Goal: Transaction & Acquisition: Book appointment/travel/reservation

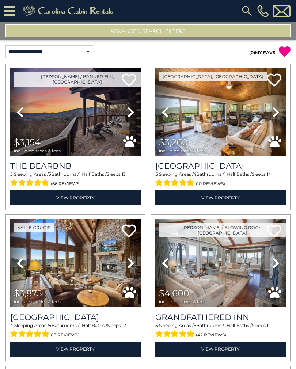
click at [248, 28] on button "Advanced Search Filters" at bounding box center [147, 30] width 285 height 13
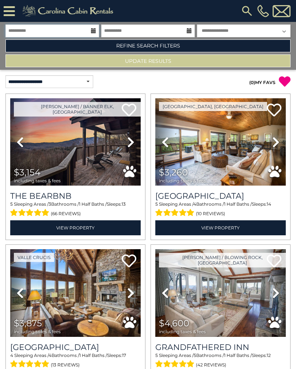
click at [89, 31] on input "**********" at bounding box center [51, 30] width 93 height 13
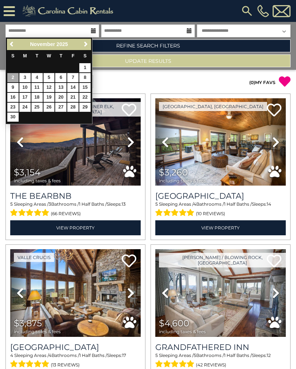
click at [233, 48] on link "Refine Search Filters" at bounding box center [147, 45] width 285 height 13
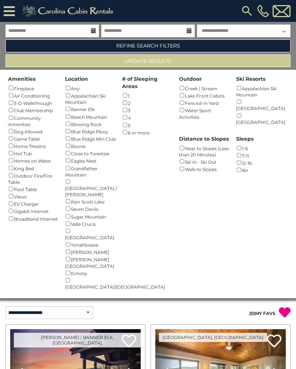
click at [233, 64] on button "Update Results" at bounding box center [147, 60] width 285 height 13
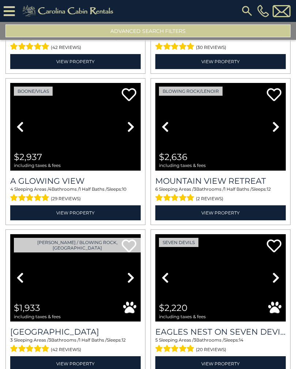
scroll to position [438, 0]
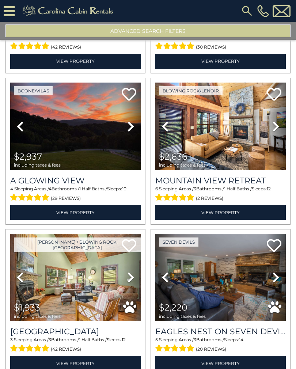
click at [273, 128] on icon at bounding box center [275, 126] width 7 height 12
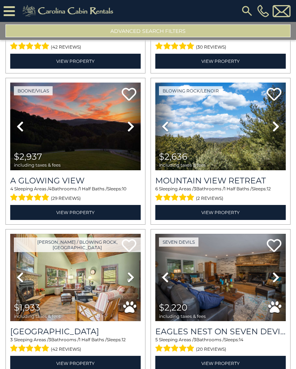
click at [274, 126] on icon at bounding box center [275, 126] width 7 height 12
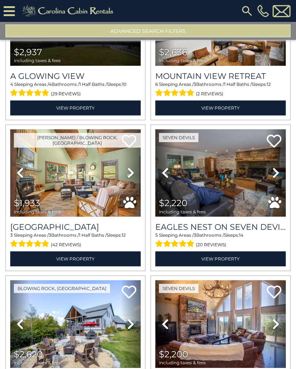
scroll to position [544, 0]
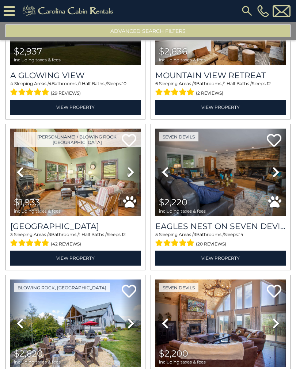
click at [274, 176] on icon at bounding box center [275, 172] width 7 height 12
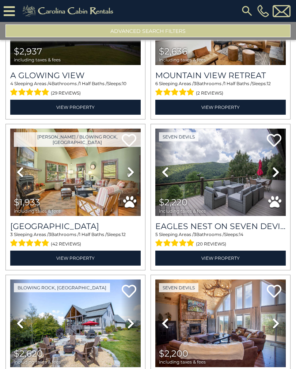
click at [275, 173] on icon at bounding box center [275, 172] width 7 height 12
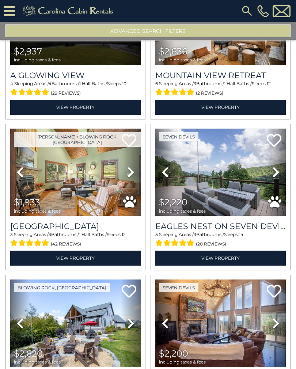
click at [275, 172] on icon at bounding box center [275, 172] width 7 height 12
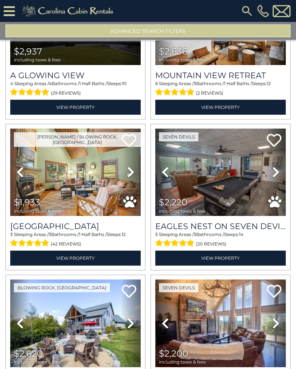
click at [275, 171] on icon at bounding box center [275, 172] width 7 height 12
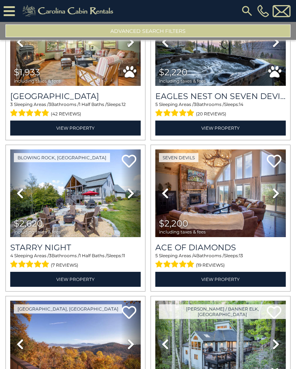
scroll to position [679, 0]
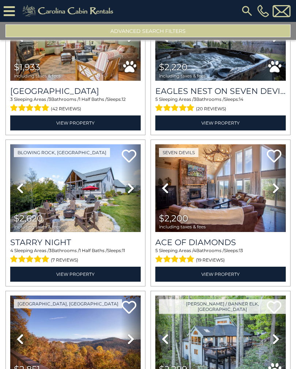
click at [276, 186] on icon at bounding box center [275, 188] width 7 height 12
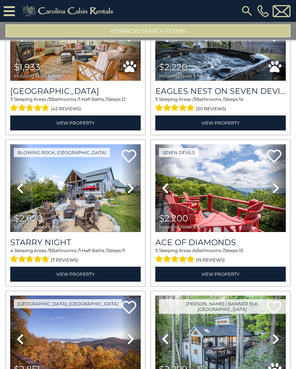
click at [277, 186] on icon at bounding box center [275, 188] width 7 height 12
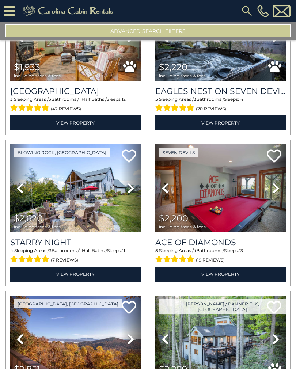
click at [277, 186] on icon at bounding box center [275, 188] width 7 height 12
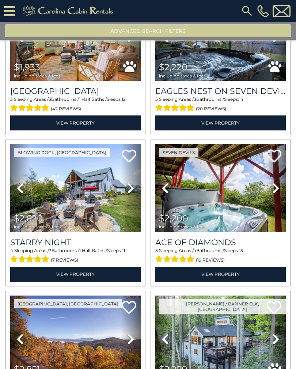
click at [139, 189] on link "Next" at bounding box center [131, 187] width 20 height 87
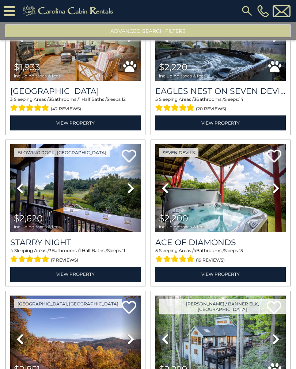
click at [137, 189] on link "Next" at bounding box center [131, 187] width 20 height 87
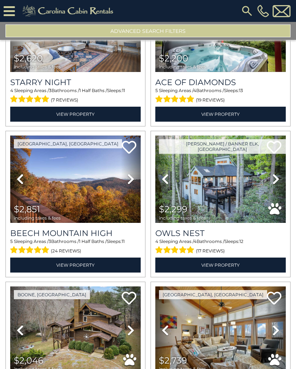
scroll to position [838, 0]
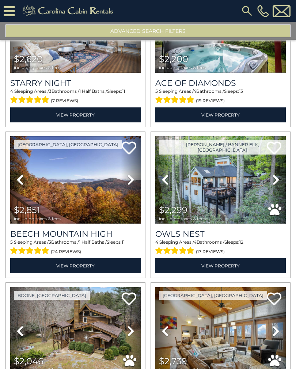
click at [275, 183] on icon at bounding box center [275, 180] width 7 height 12
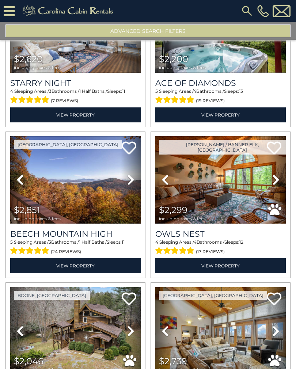
click at [275, 181] on icon at bounding box center [275, 180] width 7 height 12
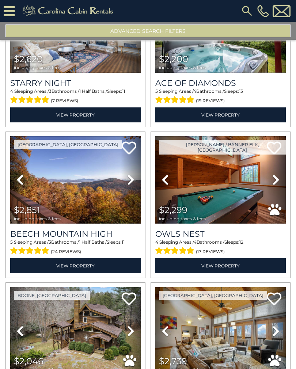
click at [275, 180] on icon at bounding box center [275, 180] width 7 height 12
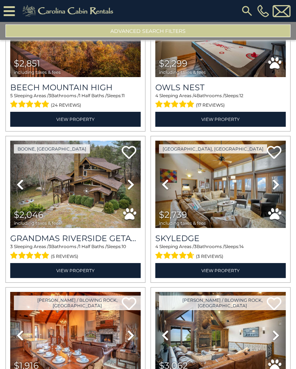
scroll to position [986, 0]
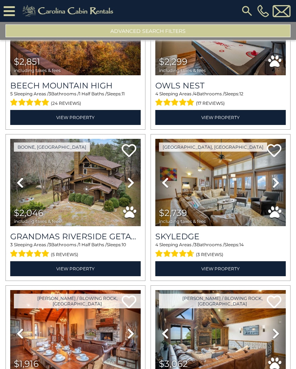
click at [134, 181] on icon at bounding box center [130, 183] width 7 height 12
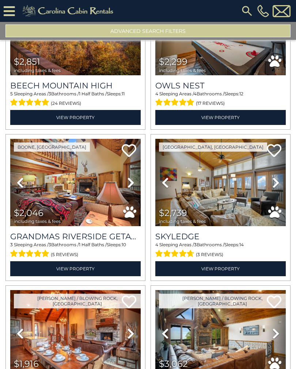
click at [131, 186] on icon at bounding box center [130, 183] width 7 height 12
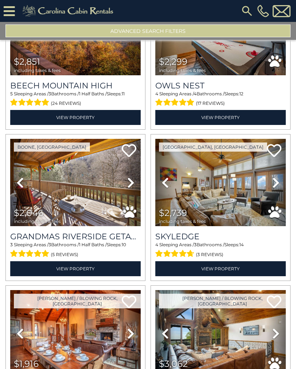
click at [133, 187] on icon at bounding box center [130, 183] width 7 height 12
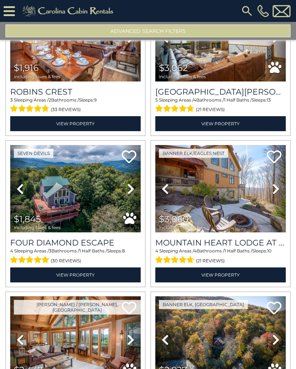
scroll to position [1290, 0]
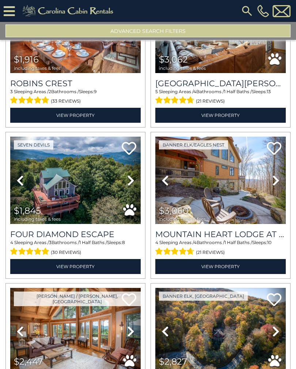
click at [132, 184] on icon at bounding box center [130, 181] width 7 height 12
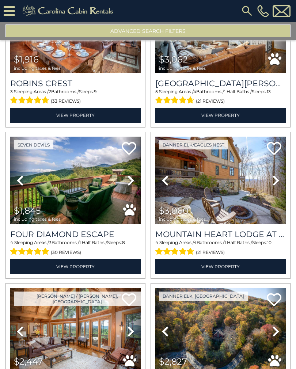
click at [131, 184] on icon at bounding box center [130, 181] width 7 height 12
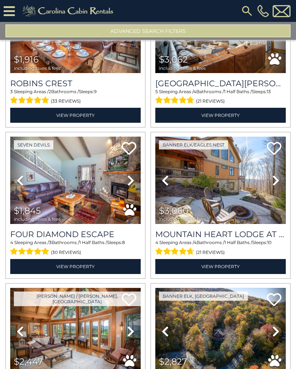
click at [135, 184] on link "Next" at bounding box center [131, 180] width 20 height 87
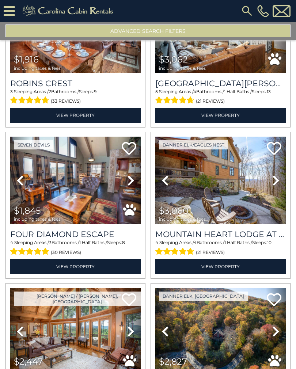
click at [134, 183] on icon at bounding box center [130, 181] width 7 height 12
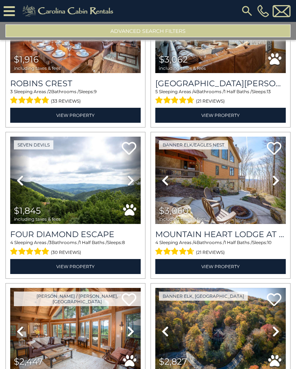
click at [133, 183] on icon at bounding box center [130, 181] width 7 height 12
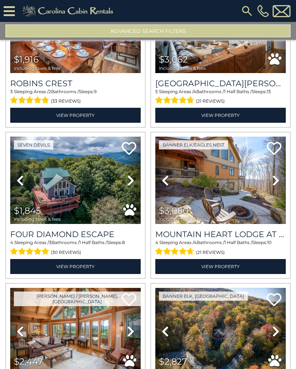
click at [70, 183] on img at bounding box center [75, 180] width 130 height 87
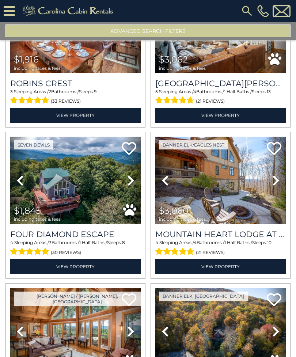
click at [101, 264] on link "View Property" at bounding box center [75, 266] width 130 height 15
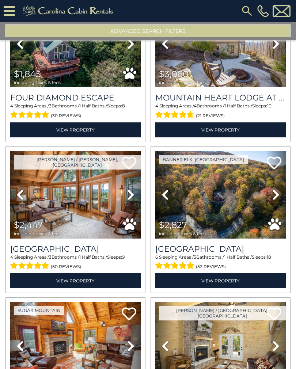
scroll to position [1428, 0]
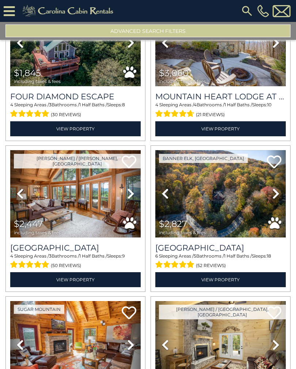
click at [132, 195] on icon at bounding box center [130, 194] width 7 height 12
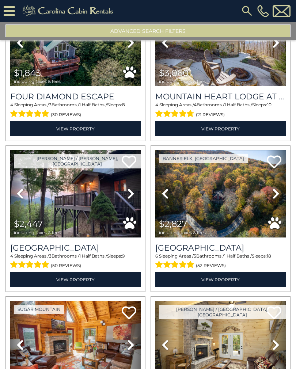
click at [126, 195] on link "Next" at bounding box center [131, 193] width 20 height 87
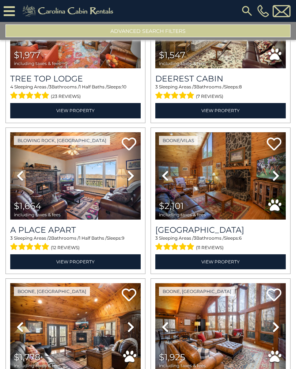
scroll to position [1749, 0]
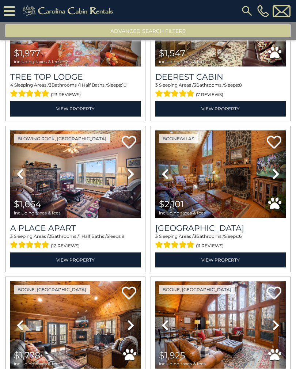
click at [131, 179] on icon at bounding box center [130, 174] width 7 height 12
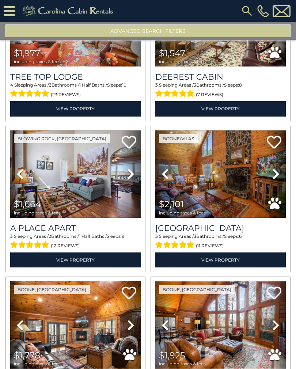
click at [134, 182] on link "Next" at bounding box center [131, 173] width 20 height 87
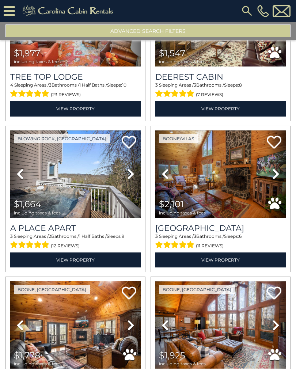
click at [133, 176] on icon at bounding box center [130, 174] width 7 height 12
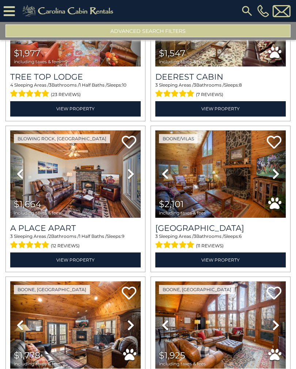
click at [135, 177] on link "Next" at bounding box center [131, 173] width 20 height 87
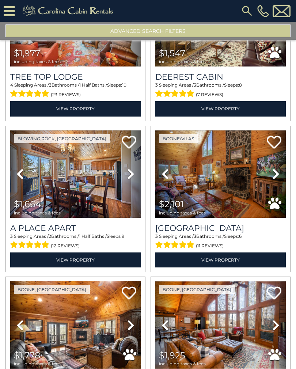
click at [281, 176] on link "Next" at bounding box center [276, 173] width 20 height 87
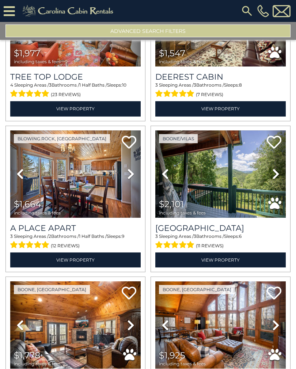
click at [280, 175] on link "Next" at bounding box center [276, 173] width 20 height 87
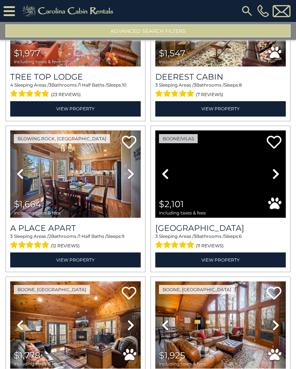
click at [280, 175] on link "Next" at bounding box center [276, 173] width 20 height 87
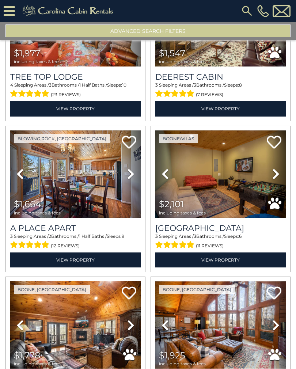
click at [278, 176] on icon at bounding box center [275, 174] width 7 height 12
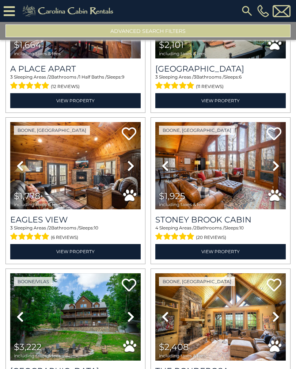
scroll to position [1910, 0]
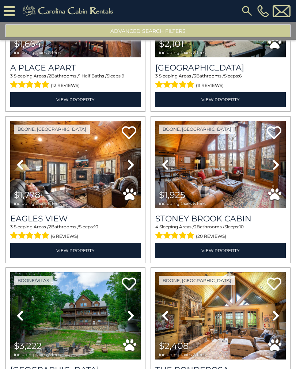
click at [276, 167] on icon at bounding box center [275, 165] width 7 height 12
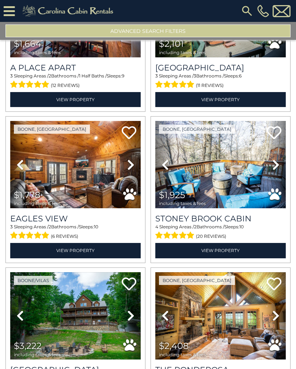
click at [278, 167] on icon at bounding box center [275, 165] width 7 height 12
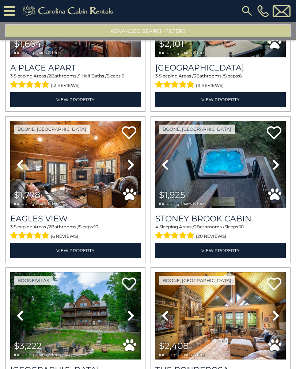
click at [283, 163] on link "Next" at bounding box center [276, 164] width 20 height 87
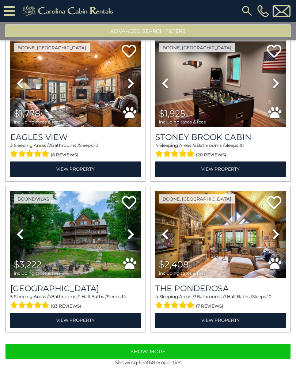
scroll to position [1991, 0]
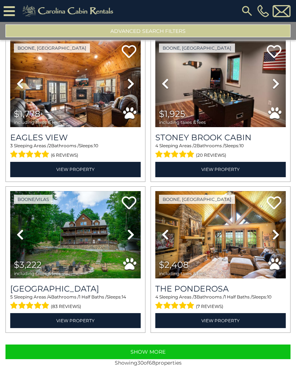
click at [252, 355] on button "Show More" at bounding box center [147, 351] width 285 height 15
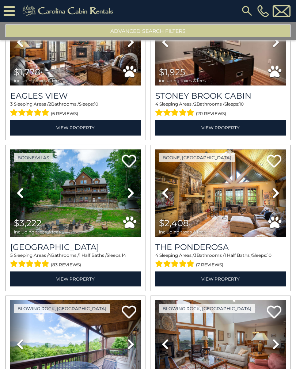
scroll to position [2033, 0]
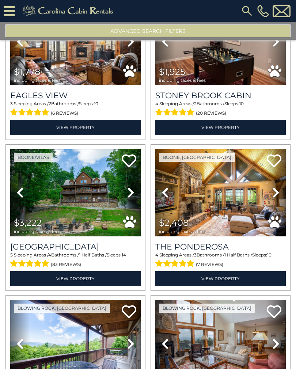
click at [275, 198] on icon at bounding box center [275, 193] width 7 height 12
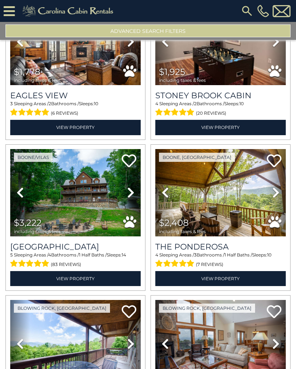
click at [278, 195] on icon at bounding box center [275, 193] width 7 height 12
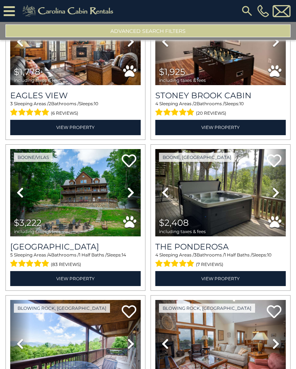
click at [277, 196] on icon at bounding box center [275, 193] width 7 height 12
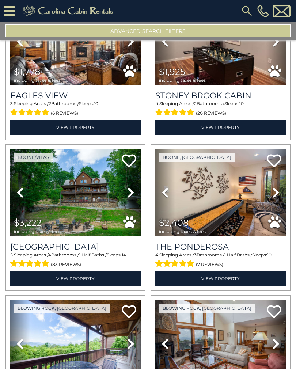
click at [278, 196] on icon at bounding box center [275, 193] width 7 height 12
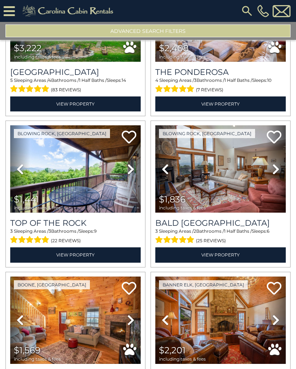
scroll to position [2208, 0]
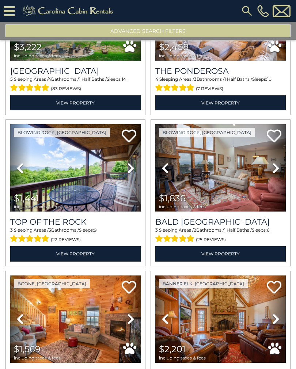
click at [279, 170] on icon at bounding box center [275, 168] width 7 height 12
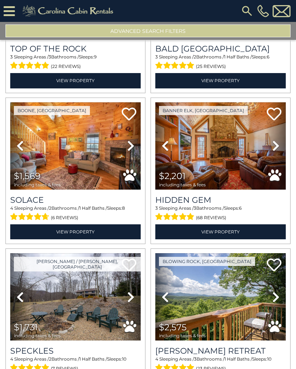
scroll to position [2383, 0]
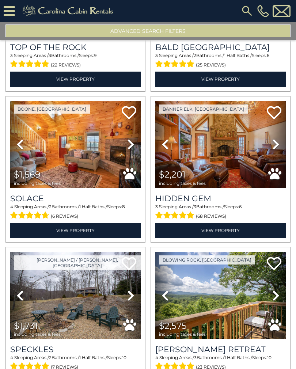
click at [276, 150] on icon at bounding box center [275, 144] width 7 height 12
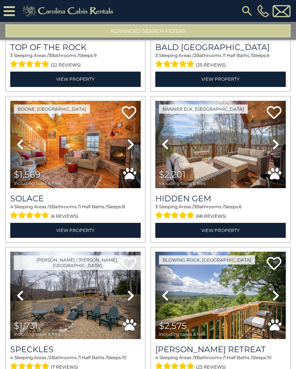
click at [277, 146] on icon at bounding box center [275, 144] width 7 height 12
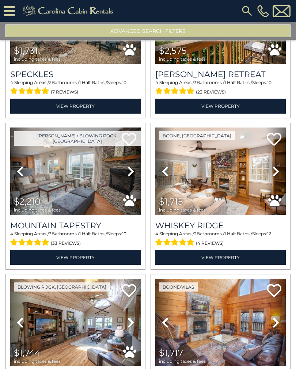
scroll to position [2658, 0]
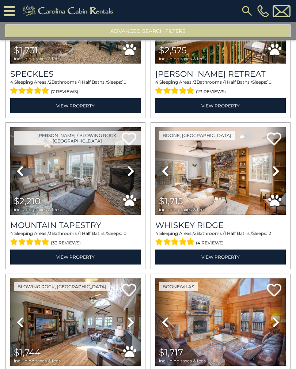
click at [132, 173] on icon at bounding box center [130, 171] width 7 height 12
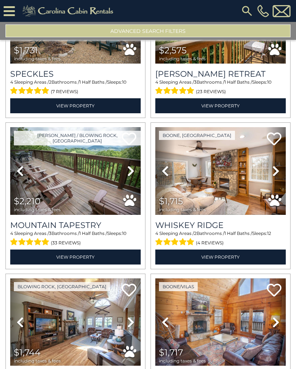
click at [134, 177] on icon at bounding box center [130, 171] width 7 height 12
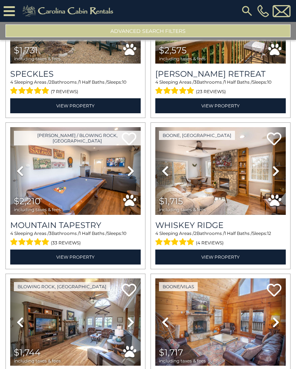
click at [133, 174] on icon at bounding box center [130, 171] width 7 height 12
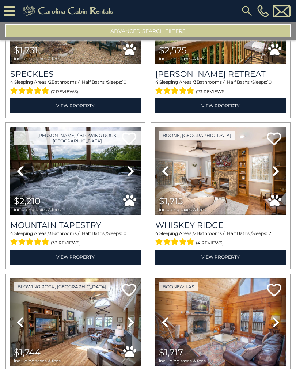
click at [135, 175] on link "Next" at bounding box center [131, 170] width 20 height 87
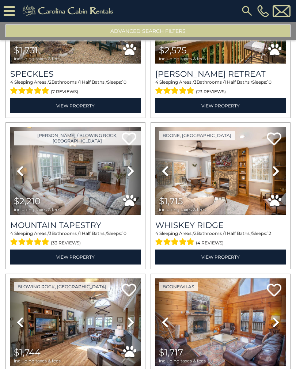
click at [129, 176] on icon at bounding box center [130, 171] width 7 height 12
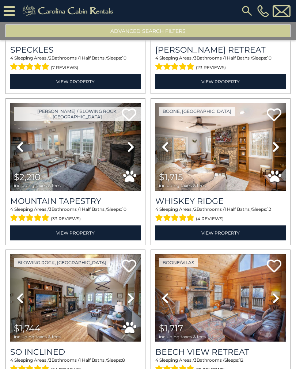
scroll to position [2703, 0]
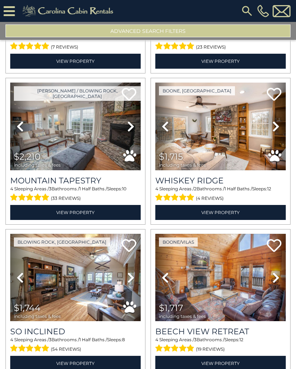
click at [279, 130] on icon at bounding box center [275, 126] width 7 height 12
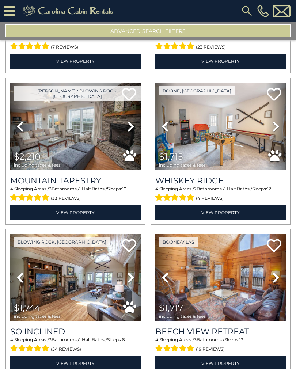
click at [275, 131] on icon at bounding box center [275, 126] width 7 height 12
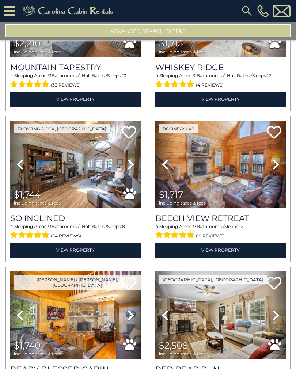
scroll to position [2815, 0]
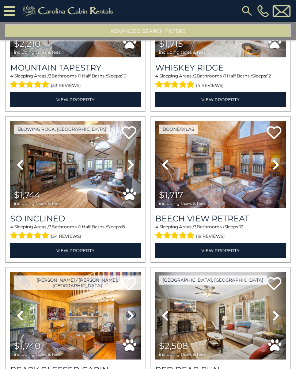
click at [273, 168] on icon at bounding box center [275, 165] width 7 height 12
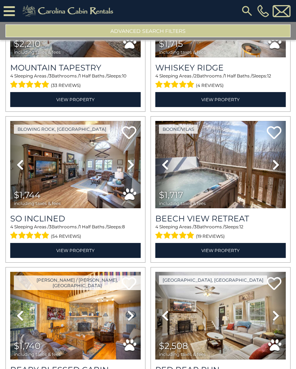
click at [273, 170] on icon at bounding box center [275, 165] width 7 height 12
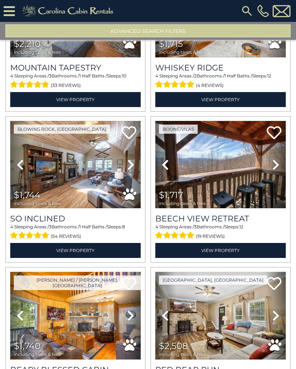
click at [276, 166] on icon at bounding box center [275, 165] width 7 height 12
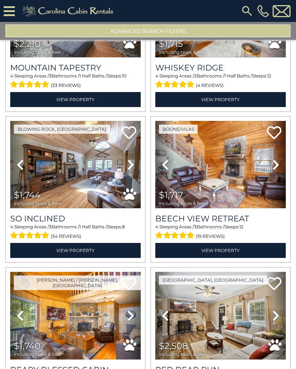
click at [276, 168] on icon at bounding box center [275, 165] width 7 height 12
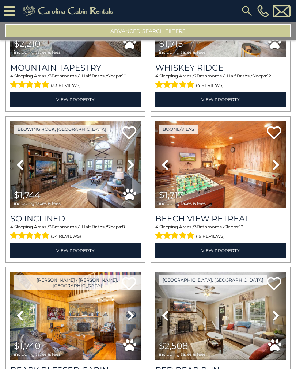
click at [275, 169] on icon at bounding box center [275, 165] width 7 height 12
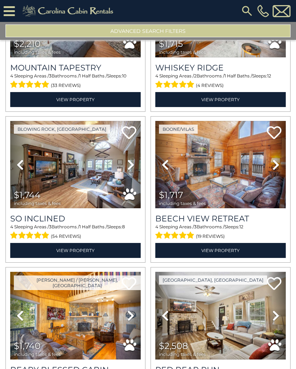
click at [277, 168] on icon at bounding box center [275, 165] width 7 height 12
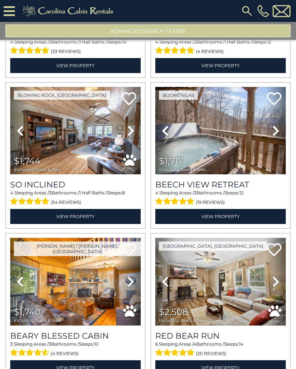
scroll to position [2850, 0]
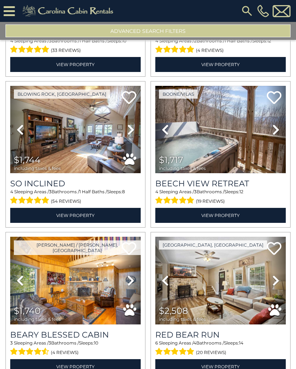
click at [133, 134] on icon at bounding box center [130, 130] width 7 height 12
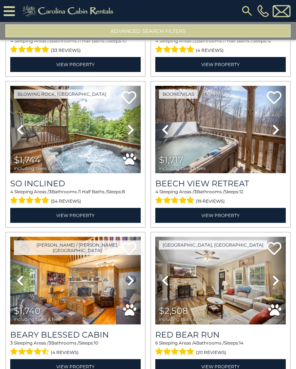
click at [135, 137] on link "Next" at bounding box center [131, 129] width 20 height 87
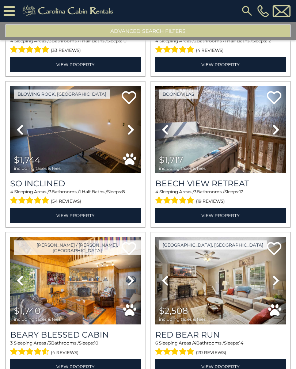
click at [135, 135] on link "Next" at bounding box center [131, 129] width 20 height 87
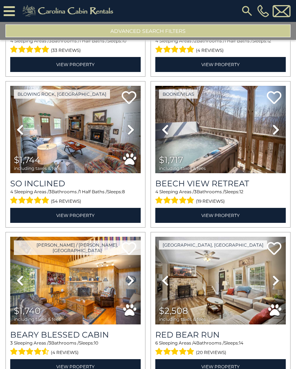
click at [133, 134] on icon at bounding box center [130, 130] width 7 height 12
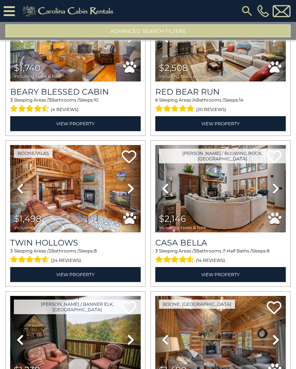
scroll to position [3143, 0]
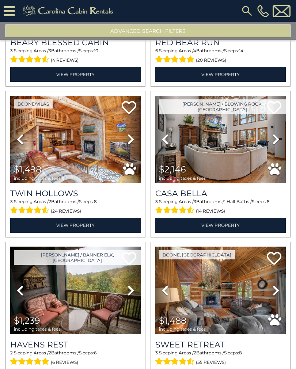
click at [273, 144] on icon at bounding box center [275, 139] width 7 height 12
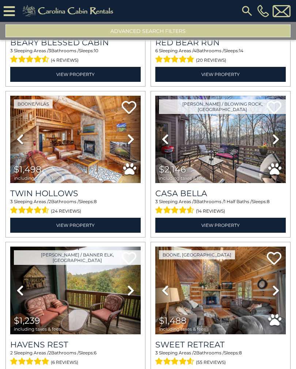
click at [275, 145] on icon at bounding box center [275, 139] width 7 height 12
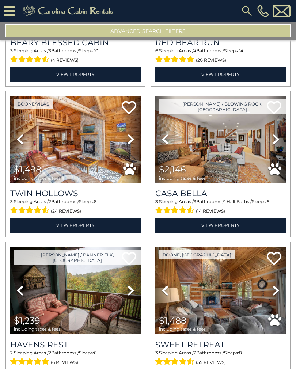
click at [273, 143] on icon at bounding box center [275, 139] width 7 height 12
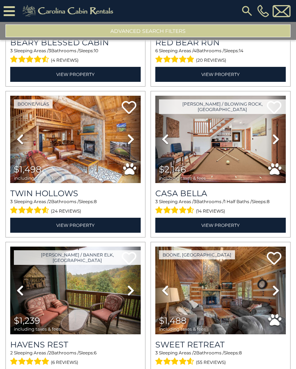
click at [273, 143] on icon at bounding box center [275, 139] width 7 height 12
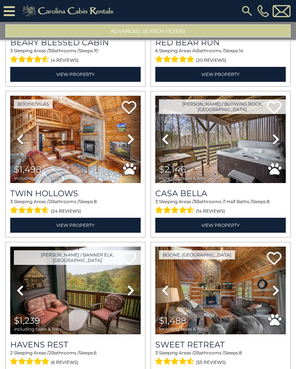
click at [275, 142] on icon at bounding box center [275, 139] width 7 height 12
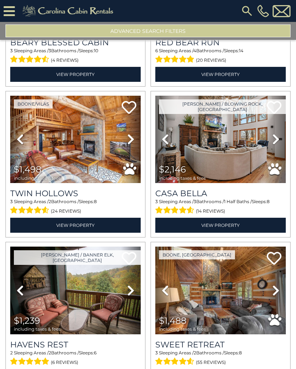
click at [261, 198] on h3 "Casa Bella" at bounding box center [220, 193] width 130 height 10
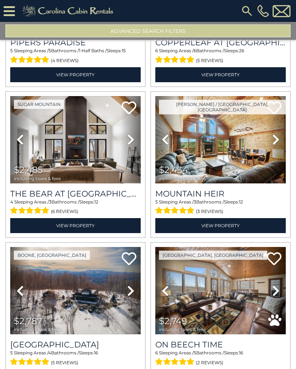
scroll to position [3745, 0]
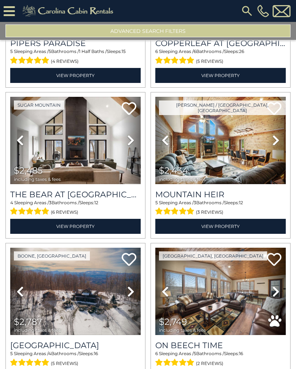
click at [130, 146] on icon at bounding box center [130, 140] width 7 height 12
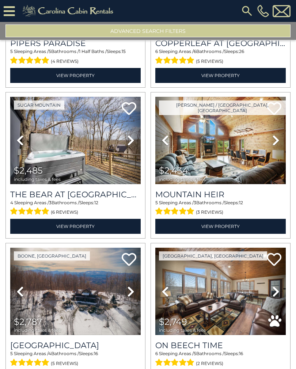
click at [135, 146] on link "Next" at bounding box center [131, 140] width 20 height 87
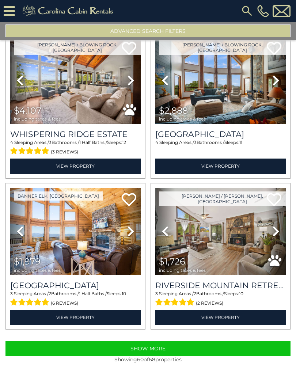
scroll to position [4258, 0]
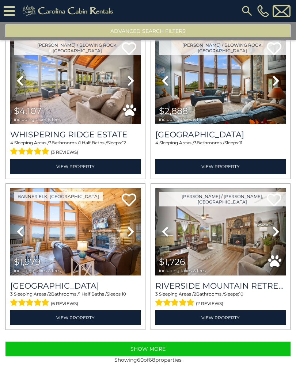
click at [248, 352] on button "Show More" at bounding box center [147, 348] width 285 height 15
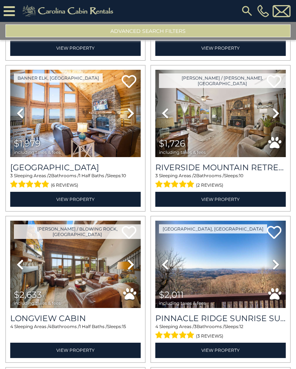
scroll to position [4376, 0]
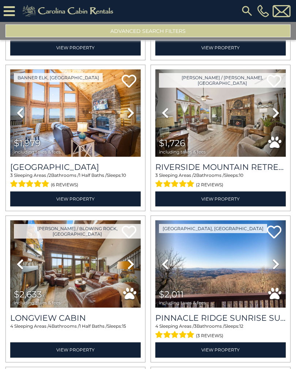
click at [274, 119] on icon at bounding box center [275, 113] width 7 height 12
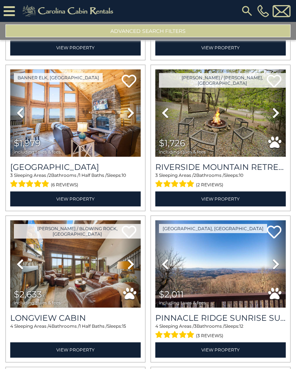
click at [276, 119] on icon at bounding box center [275, 113] width 7 height 12
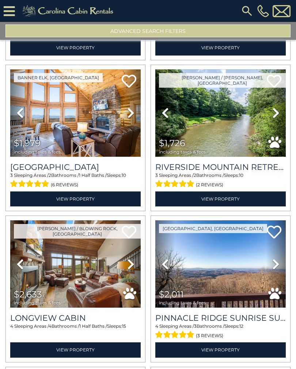
click at [275, 119] on icon at bounding box center [275, 113] width 7 height 12
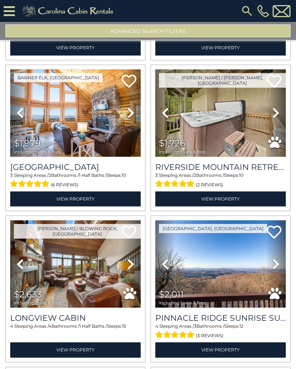
click at [276, 119] on icon at bounding box center [275, 113] width 7 height 12
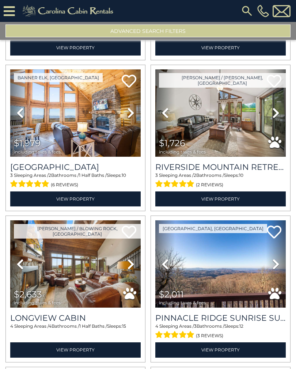
click at [272, 122] on link "Next" at bounding box center [276, 112] width 20 height 87
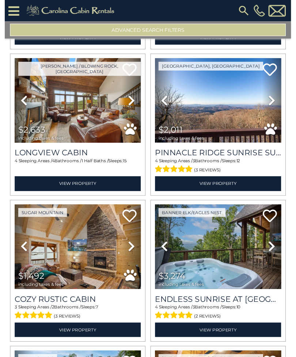
scroll to position [4537, 0]
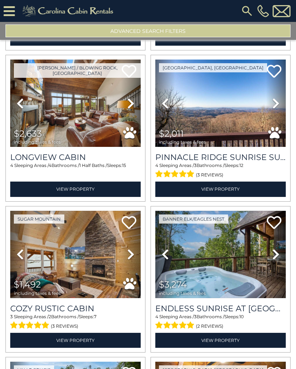
click at [275, 109] on icon at bounding box center [275, 103] width 7 height 12
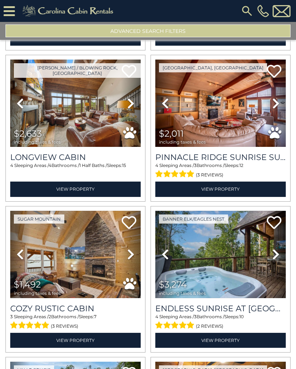
click at [276, 108] on icon at bounding box center [275, 103] width 7 height 12
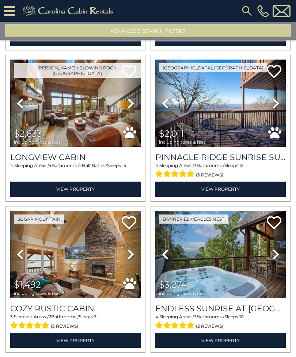
click at [274, 109] on icon at bounding box center [275, 103] width 7 height 12
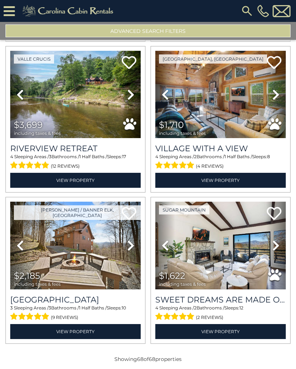
scroll to position [4848, 0]
click at [276, 251] on icon at bounding box center [275, 245] width 7 height 12
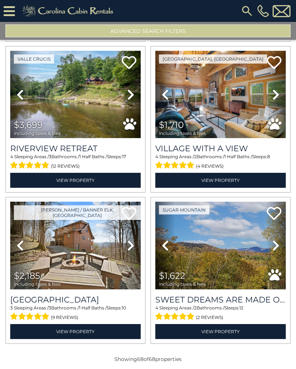
click at [276, 250] on icon at bounding box center [275, 245] width 7 height 12
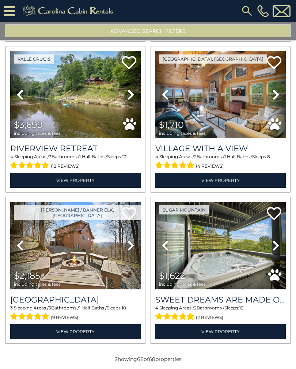
click at [275, 251] on icon at bounding box center [275, 245] width 7 height 12
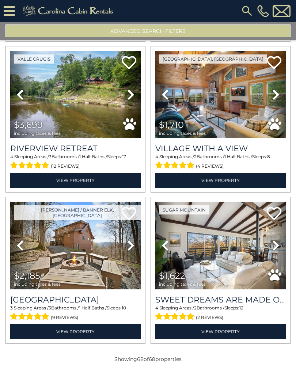
click at [277, 251] on icon at bounding box center [275, 245] width 7 height 12
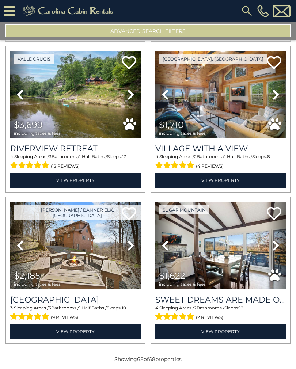
click at [276, 251] on icon at bounding box center [275, 245] width 7 height 12
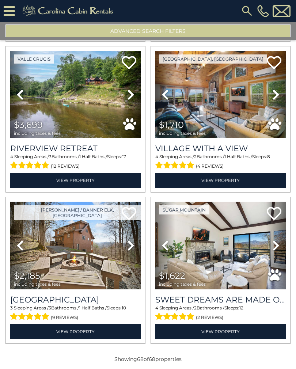
click at [35, 286] on span "including taxes & fees" at bounding box center [37, 283] width 47 height 5
click at [30, 304] on h3 "Lazy Oaks Lodge" at bounding box center [75, 300] width 130 height 10
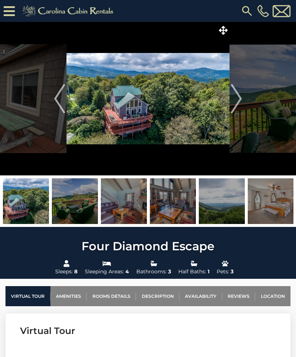
click at [206, 96] on img at bounding box center [147, 98] width 163 height 153
click at [198, 99] on img at bounding box center [147, 98] width 163 height 153
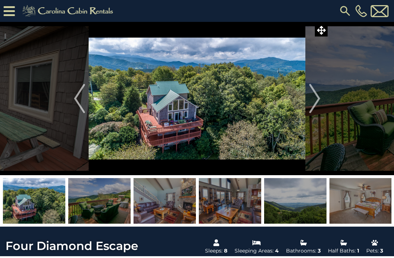
click at [295, 97] on img "Next" at bounding box center [314, 98] width 11 height 29
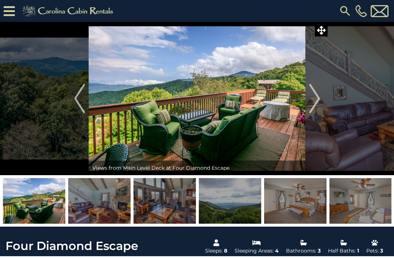
click at [77, 101] on img "Previous" at bounding box center [79, 98] width 11 height 29
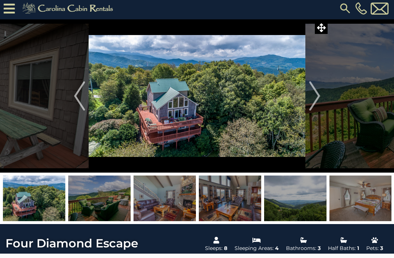
scroll to position [3, 0]
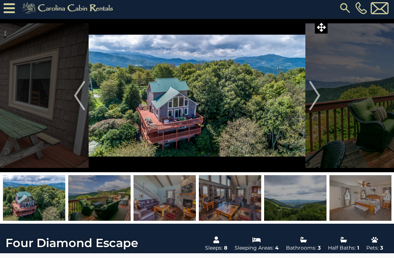
click at [201, 104] on img at bounding box center [197, 95] width 217 height 153
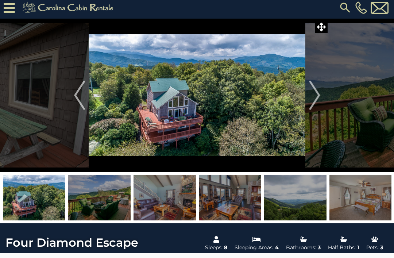
scroll to position [4, 0]
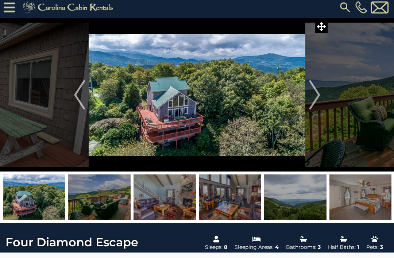
click at [295, 93] on img "Next" at bounding box center [314, 94] width 11 height 29
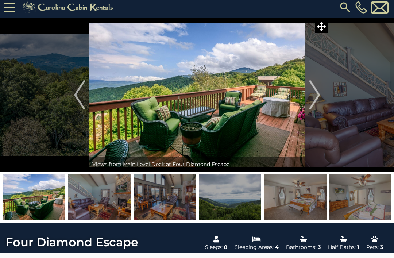
click at [295, 99] on img "Next" at bounding box center [314, 94] width 11 height 29
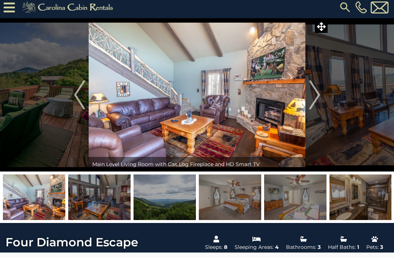
click at [295, 97] on img "Next" at bounding box center [314, 94] width 11 height 29
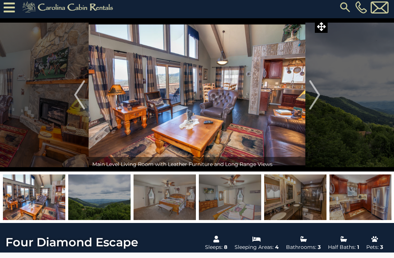
click at [295, 97] on img "Next" at bounding box center [314, 94] width 11 height 29
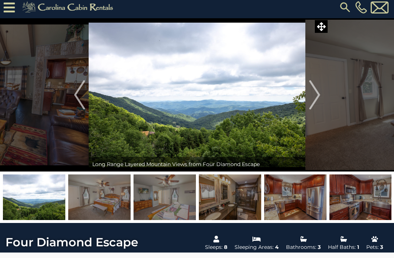
click at [295, 92] on img "Next" at bounding box center [314, 94] width 11 height 29
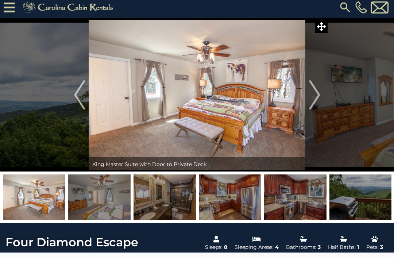
click at [295, 94] on img "Next" at bounding box center [314, 94] width 11 height 29
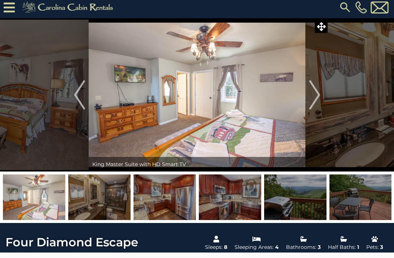
click at [295, 96] on img "Next" at bounding box center [314, 94] width 11 height 29
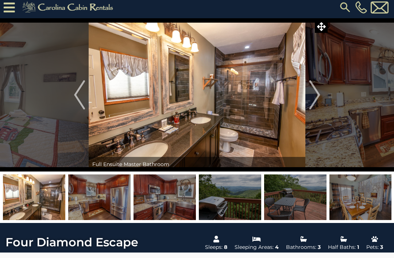
click at [295, 97] on img "Next" at bounding box center [314, 94] width 11 height 29
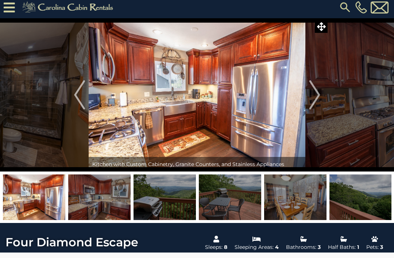
click at [295, 97] on img "Next" at bounding box center [314, 94] width 11 height 29
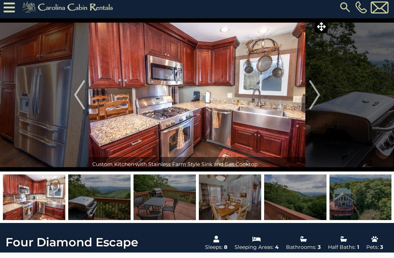
click at [295, 97] on img "Next" at bounding box center [314, 94] width 11 height 29
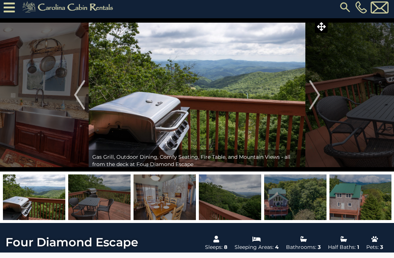
click at [295, 93] on img "Next" at bounding box center [314, 94] width 11 height 29
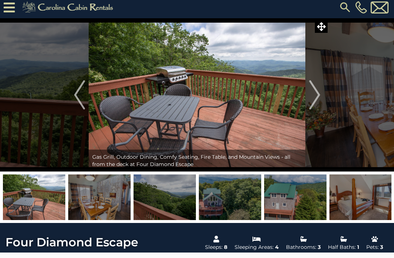
click at [295, 93] on img "Next" at bounding box center [314, 94] width 11 height 29
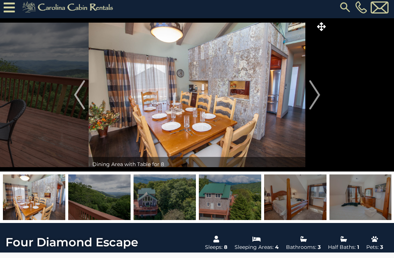
click at [295, 94] on img "Next" at bounding box center [314, 94] width 11 height 29
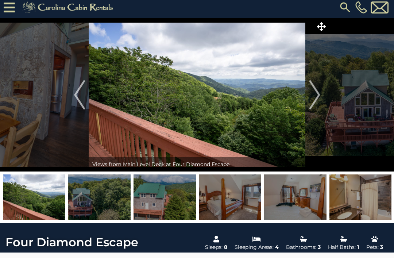
click at [295, 94] on img "Next" at bounding box center [314, 94] width 11 height 29
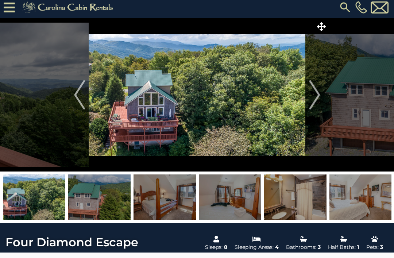
click at [295, 94] on button "Next" at bounding box center [315, 94] width 19 height 153
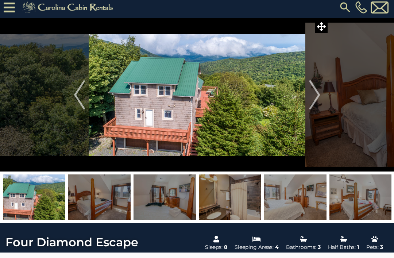
click at [295, 93] on img "Next" at bounding box center [314, 94] width 11 height 29
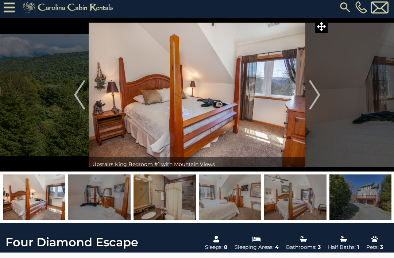
click at [295, 93] on img "Next" at bounding box center [314, 94] width 11 height 29
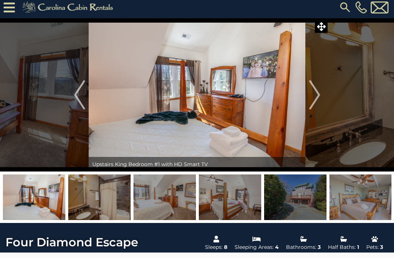
click at [295, 92] on img "Next" at bounding box center [314, 94] width 11 height 29
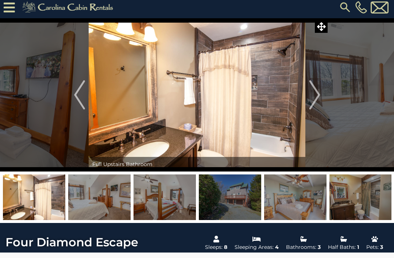
click at [295, 93] on img "Next" at bounding box center [314, 94] width 11 height 29
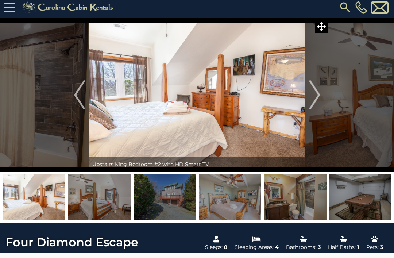
click at [295, 93] on img "Next" at bounding box center [314, 94] width 11 height 29
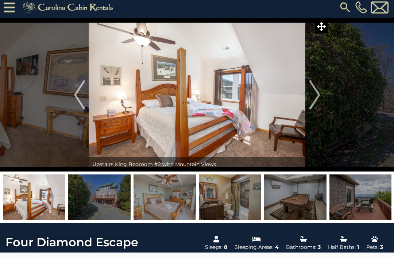
click at [295, 92] on img "Next" at bounding box center [314, 94] width 11 height 29
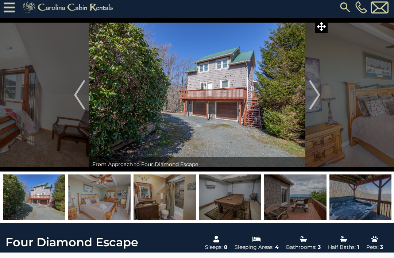
click at [295, 93] on img "Next" at bounding box center [314, 94] width 11 height 29
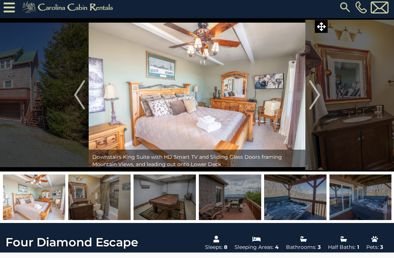
click at [295, 89] on img "Next" at bounding box center [314, 94] width 11 height 29
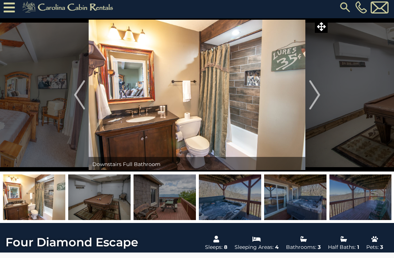
click at [295, 92] on img "Next" at bounding box center [314, 94] width 11 height 29
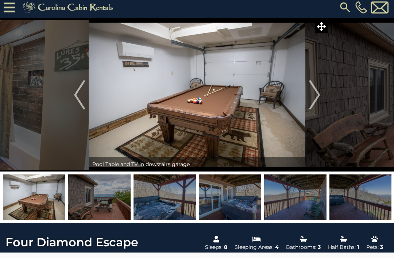
click at [295, 92] on img "Next" at bounding box center [314, 94] width 11 height 29
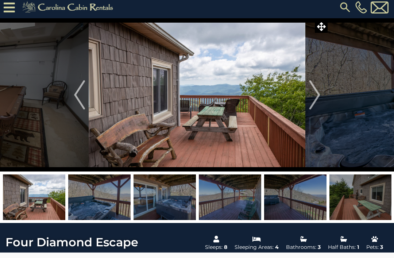
click at [295, 93] on img "Next" at bounding box center [314, 94] width 11 height 29
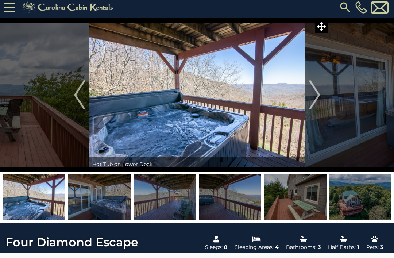
click at [295, 94] on img "Next" at bounding box center [314, 94] width 11 height 29
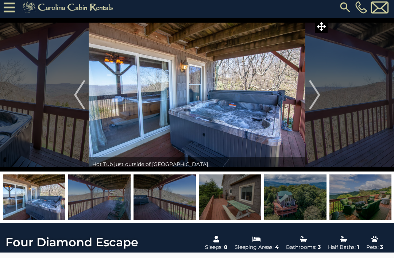
click at [295, 89] on img "Next" at bounding box center [314, 94] width 11 height 29
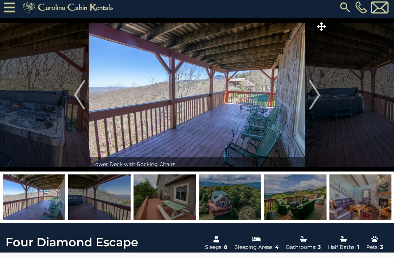
click at [295, 89] on img "Next" at bounding box center [314, 94] width 11 height 29
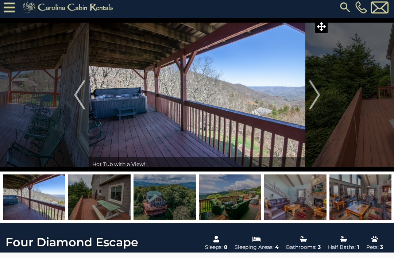
click at [295, 91] on img "Next" at bounding box center [314, 94] width 11 height 29
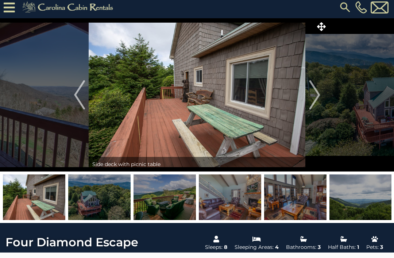
click at [295, 91] on img "Next" at bounding box center [314, 94] width 11 height 29
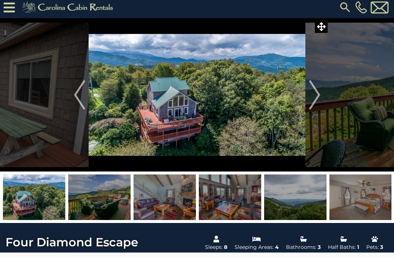
click at [295, 93] on img "Next" at bounding box center [314, 94] width 11 height 29
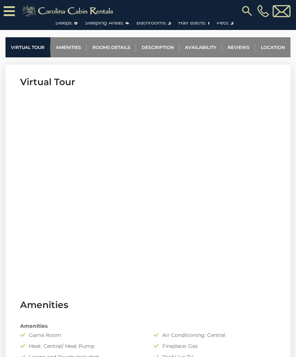
scroll to position [264, 0]
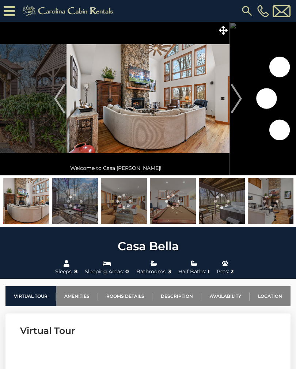
click at [240, 101] on img "Next" at bounding box center [236, 98] width 11 height 29
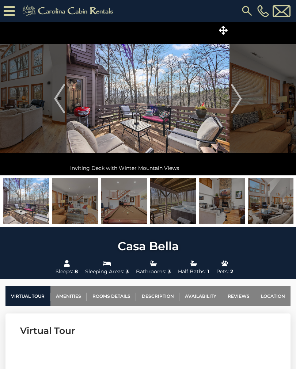
click at [238, 96] on img "Next" at bounding box center [236, 98] width 11 height 29
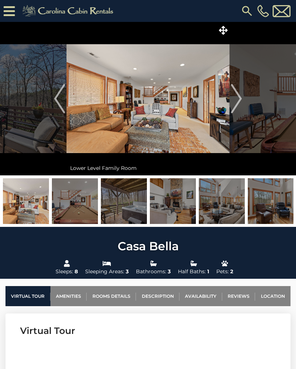
click at [242, 97] on img "Next" at bounding box center [236, 98] width 11 height 29
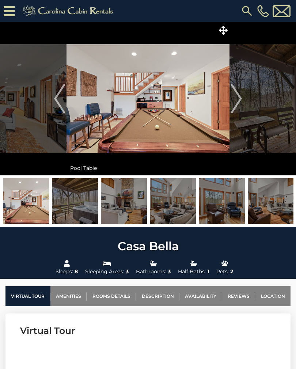
click at [60, 102] on img "Previous" at bounding box center [59, 98] width 11 height 29
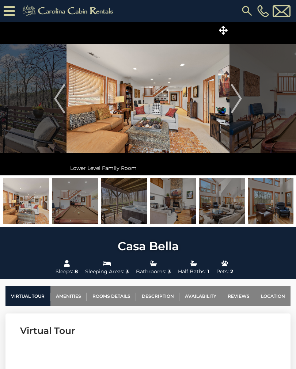
click at [242, 99] on button "Next" at bounding box center [236, 98] width 14 height 153
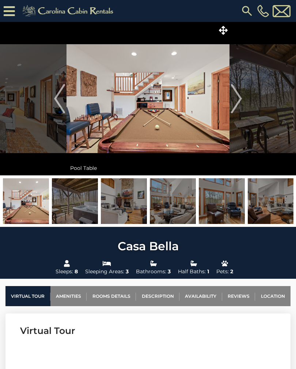
click at [235, 97] on img "Next" at bounding box center [236, 98] width 11 height 29
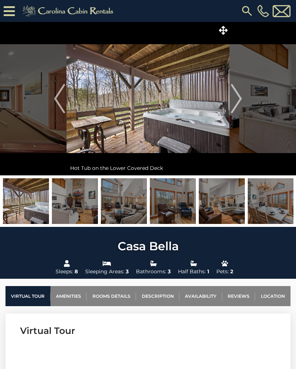
click at [237, 99] on img "Next" at bounding box center [236, 98] width 11 height 29
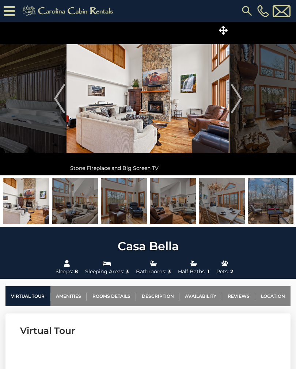
click at [239, 99] on img "Next" at bounding box center [236, 98] width 11 height 29
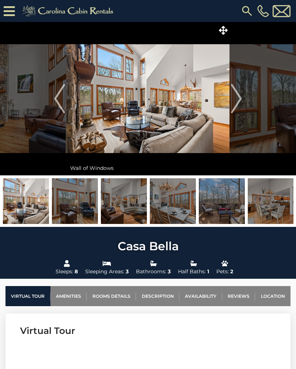
click at [236, 99] on img "Next" at bounding box center [236, 98] width 11 height 29
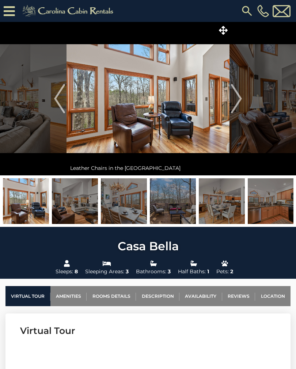
click at [236, 98] on img "Next" at bounding box center [236, 98] width 11 height 29
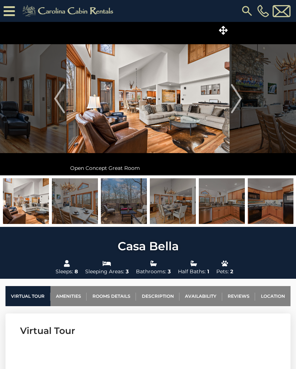
click at [236, 97] on img "Next" at bounding box center [236, 98] width 11 height 29
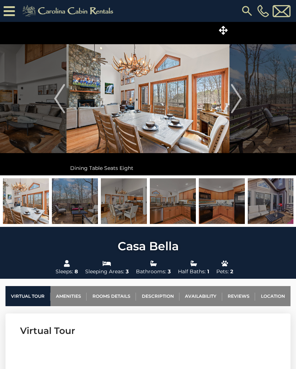
click at [235, 96] on img "Next" at bounding box center [236, 98] width 11 height 29
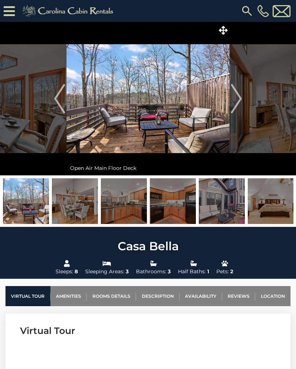
click at [237, 97] on img "Next" at bounding box center [236, 98] width 11 height 29
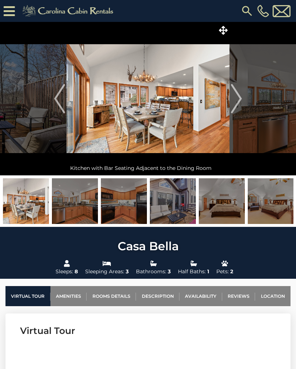
click at [241, 96] on img "Next" at bounding box center [236, 98] width 11 height 29
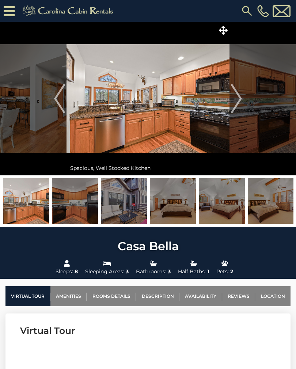
click at [241, 97] on img "Next" at bounding box center [236, 98] width 11 height 29
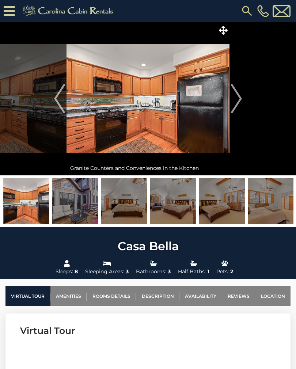
click at [233, 99] on img "Next" at bounding box center [236, 98] width 11 height 29
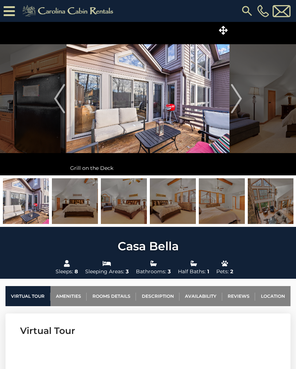
click at [237, 97] on img "Next" at bounding box center [236, 98] width 11 height 29
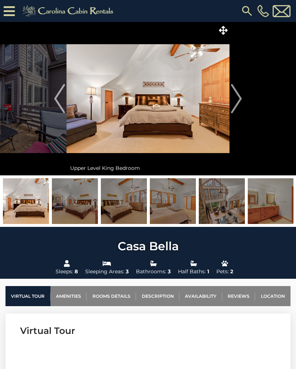
click at [239, 99] on img "Next" at bounding box center [236, 98] width 11 height 29
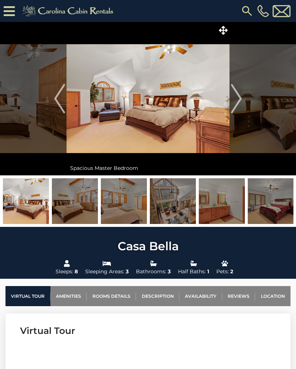
click at [236, 100] on img "Next" at bounding box center [236, 98] width 11 height 29
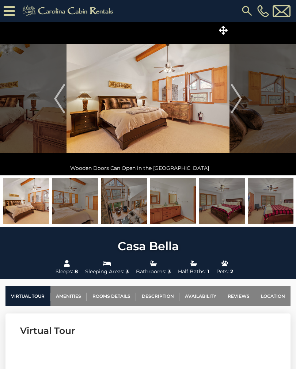
click at [234, 104] on img "Next" at bounding box center [236, 98] width 11 height 29
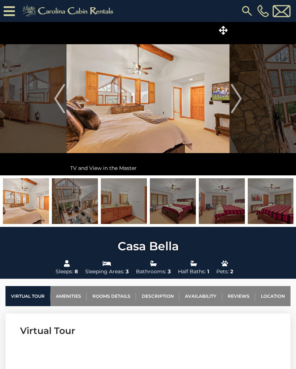
click at [235, 101] on img "Next" at bounding box center [236, 98] width 11 height 29
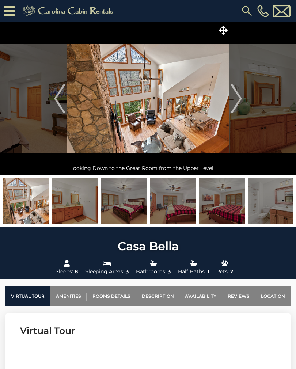
click at [233, 103] on img "Next" at bounding box center [236, 98] width 11 height 29
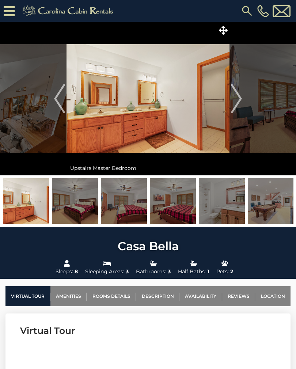
click at [238, 98] on img "Next" at bounding box center [236, 98] width 11 height 29
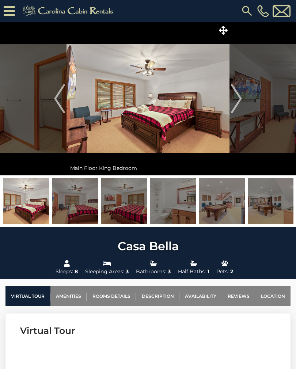
click at [237, 97] on img "Next" at bounding box center [236, 98] width 11 height 29
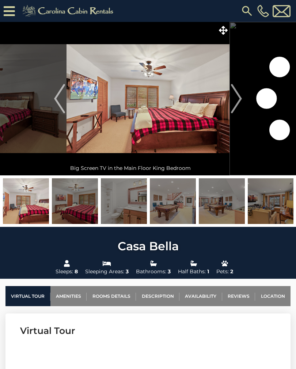
click at [234, 97] on img "Next" at bounding box center [236, 98] width 11 height 29
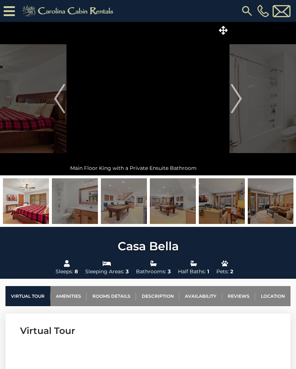
click at [232, 100] on img "Next" at bounding box center [236, 98] width 11 height 29
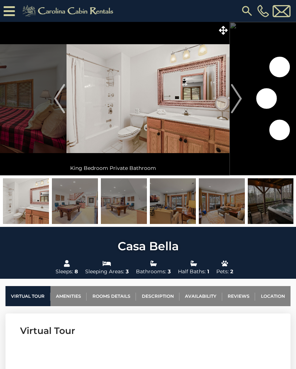
click at [234, 101] on img "Next" at bounding box center [236, 98] width 11 height 29
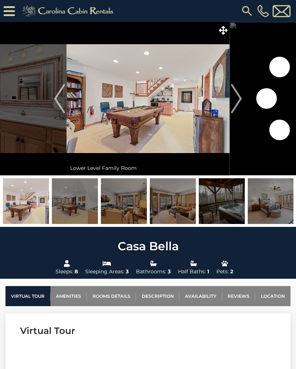
click at [235, 101] on img "Next" at bounding box center [236, 98] width 11 height 29
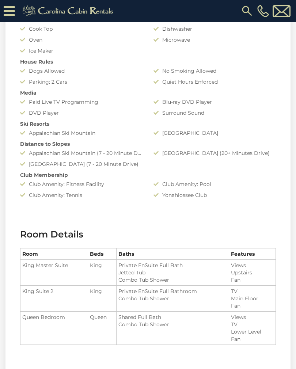
scroll to position [716, 0]
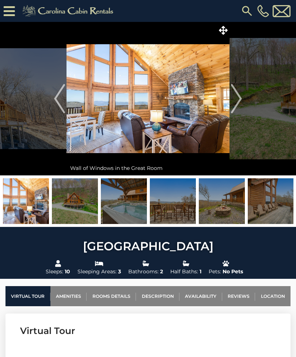
click at [240, 100] on img "Next" at bounding box center [236, 98] width 11 height 29
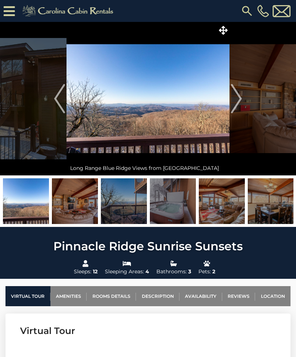
click at [242, 96] on button "Next" at bounding box center [236, 98] width 14 height 153
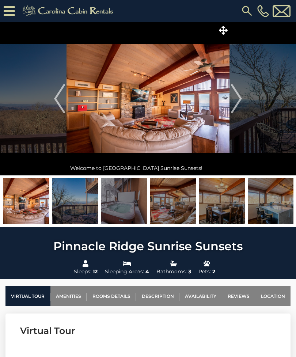
click at [241, 96] on img "Next" at bounding box center [236, 98] width 11 height 29
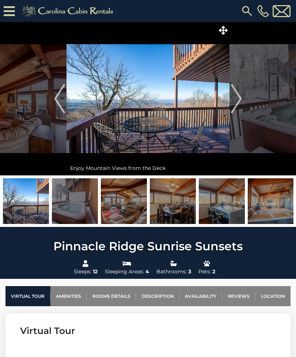
click at [236, 96] on img "Next" at bounding box center [236, 98] width 11 height 29
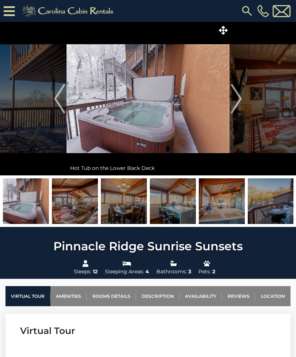
click at [236, 96] on img "Next" at bounding box center [236, 98] width 11 height 29
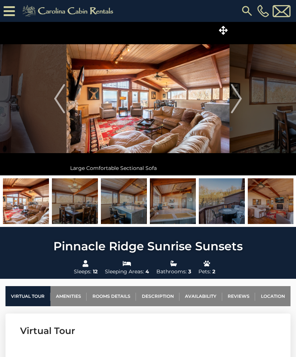
click at [235, 96] on img "Next" at bounding box center [236, 98] width 11 height 29
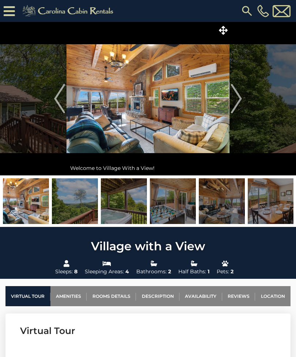
click at [241, 100] on img "Next" at bounding box center [236, 98] width 11 height 29
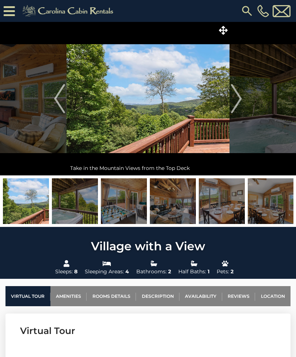
click at [236, 98] on img "Next" at bounding box center [236, 98] width 11 height 29
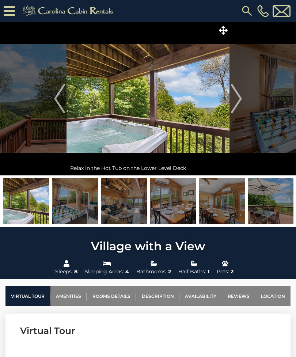
click at [240, 101] on img "Next" at bounding box center [236, 98] width 11 height 29
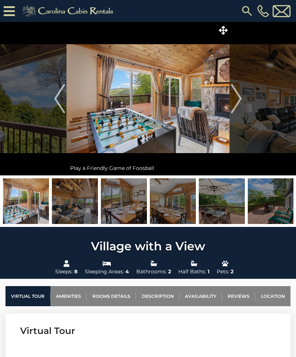
click at [237, 96] on img "Next" at bounding box center [236, 98] width 11 height 29
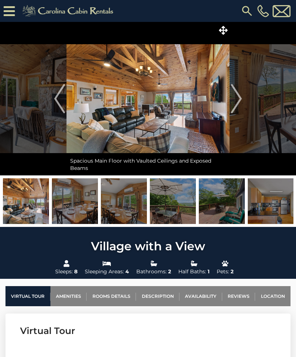
click at [234, 97] on img "Next" at bounding box center [236, 98] width 11 height 29
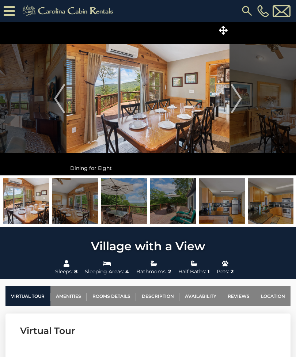
click at [237, 97] on img "Next" at bounding box center [236, 98] width 11 height 29
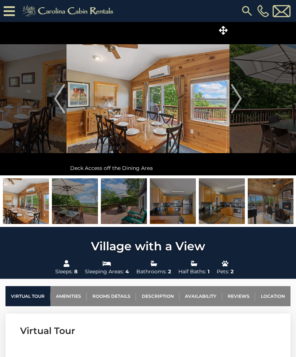
click at [235, 95] on img "Next" at bounding box center [236, 98] width 11 height 29
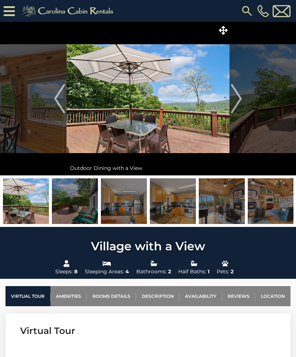
click at [235, 95] on img "Next" at bounding box center [236, 98] width 11 height 29
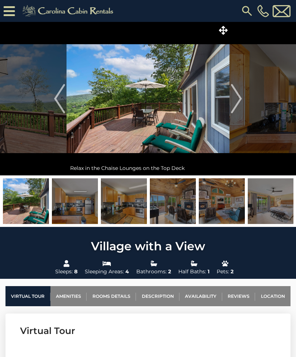
click at [233, 98] on img "Next" at bounding box center [236, 98] width 11 height 29
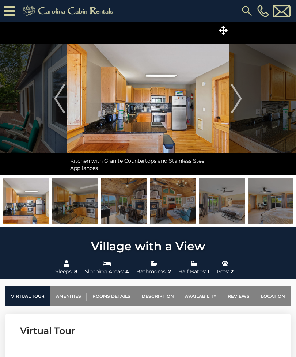
click at [233, 96] on img "Next" at bounding box center [236, 98] width 11 height 29
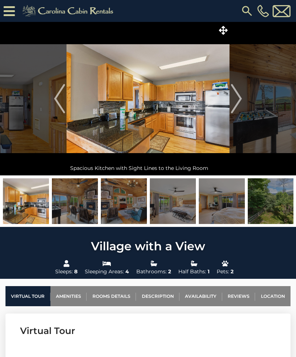
click at [234, 93] on img "Next" at bounding box center [236, 98] width 11 height 29
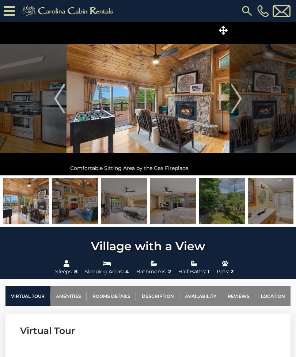
click at [235, 92] on img "Next" at bounding box center [236, 98] width 11 height 29
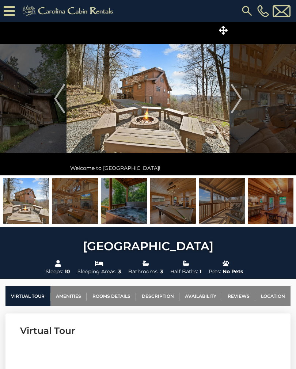
click at [236, 99] on img "Next" at bounding box center [236, 98] width 11 height 29
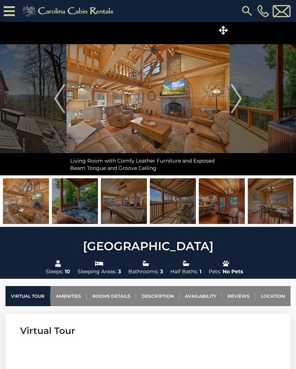
click at [233, 98] on img "Next" at bounding box center [236, 98] width 11 height 29
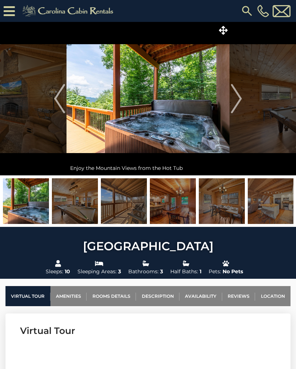
click at [234, 98] on img "Next" at bounding box center [236, 98] width 11 height 29
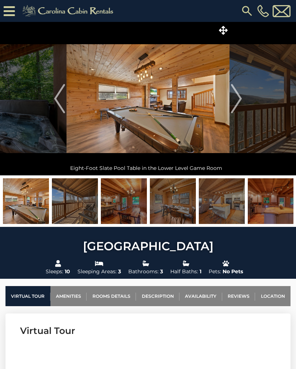
click at [238, 98] on img "Next" at bounding box center [236, 98] width 11 height 29
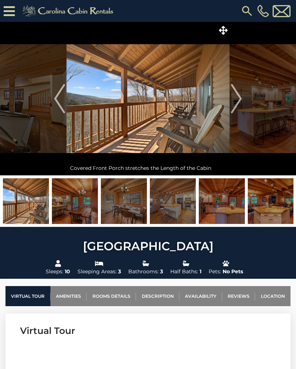
click at [237, 97] on img "Next" at bounding box center [236, 98] width 11 height 29
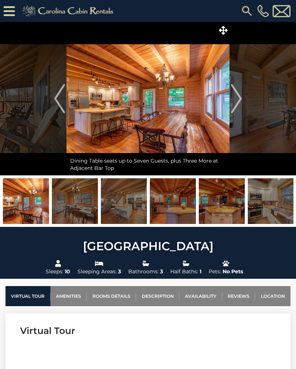
click at [236, 97] on img "Next" at bounding box center [236, 98] width 11 height 29
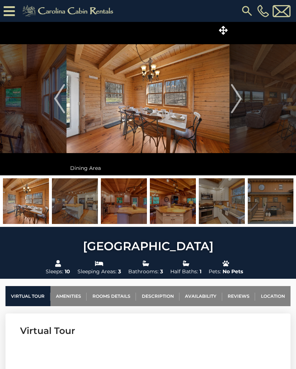
click at [234, 98] on img "Next" at bounding box center [236, 98] width 11 height 29
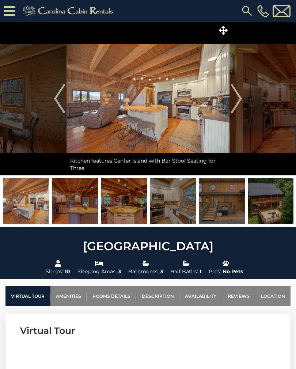
click at [234, 98] on img "Next" at bounding box center [236, 98] width 11 height 29
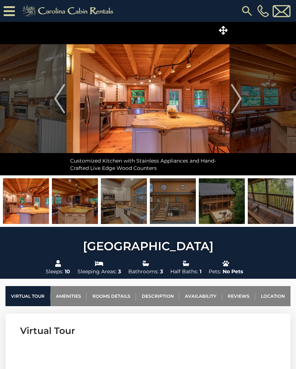
click at [235, 97] on img "Next" at bounding box center [236, 98] width 11 height 29
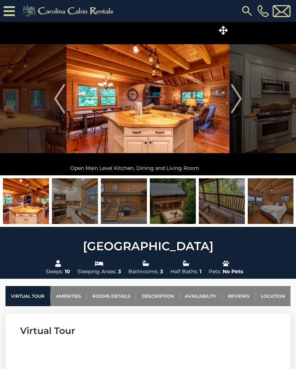
click at [233, 99] on img "Next" at bounding box center [236, 98] width 11 height 29
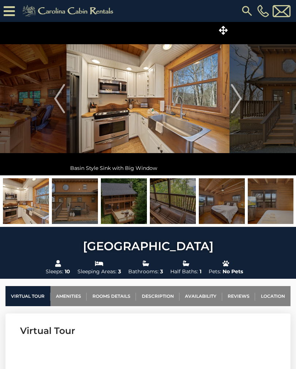
click at [233, 99] on img "Next" at bounding box center [236, 98] width 11 height 29
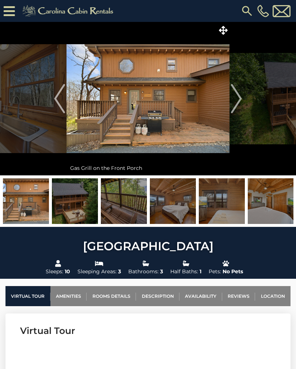
click at [233, 99] on img "Next" at bounding box center [236, 98] width 11 height 29
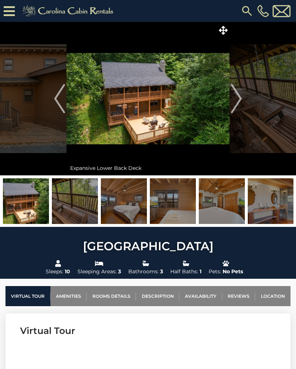
click at [157, 102] on img at bounding box center [147, 98] width 163 height 153
click at [227, 30] on span at bounding box center [222, 30] width 13 height 13
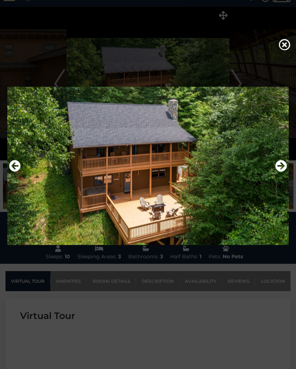
scroll to position [15, 0]
click at [214, 204] on img at bounding box center [147, 166] width 281 height 163
click at [282, 167] on icon "Next" at bounding box center [281, 166] width 12 height 12
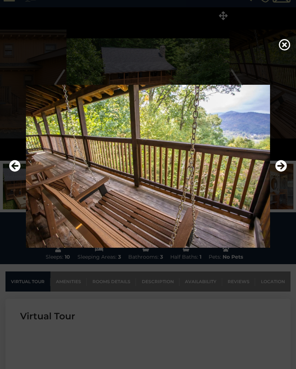
click at [283, 172] on icon "Next" at bounding box center [281, 166] width 12 height 12
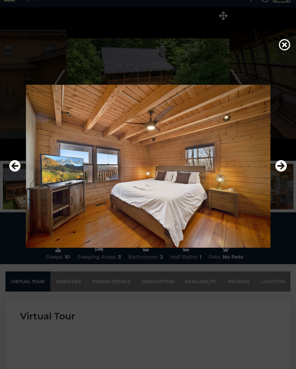
click at [282, 171] on icon "Next" at bounding box center [281, 166] width 12 height 12
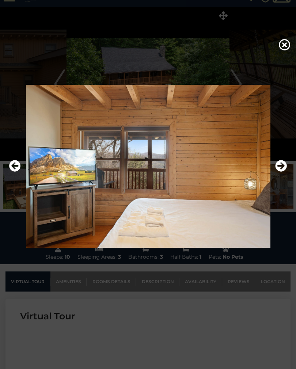
click at [284, 172] on icon "Next" at bounding box center [281, 166] width 12 height 12
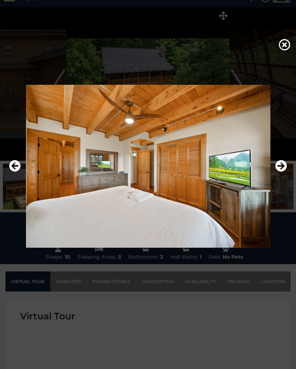
click at [283, 172] on icon "Next" at bounding box center [281, 166] width 12 height 12
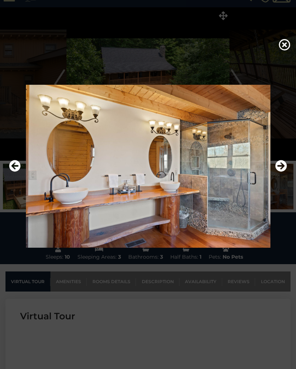
click at [283, 172] on icon "Next" at bounding box center [281, 166] width 12 height 12
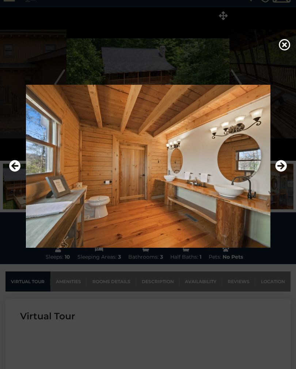
click at [283, 172] on icon "Next" at bounding box center [281, 166] width 12 height 12
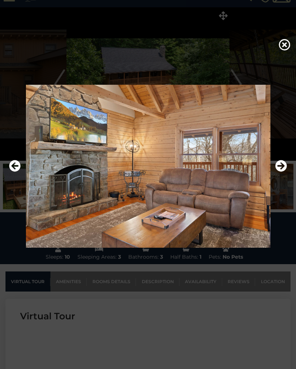
click at [283, 172] on icon "Next" at bounding box center [281, 166] width 12 height 12
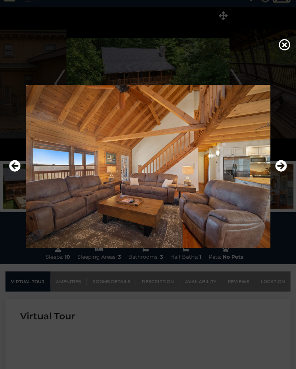
click at [283, 172] on icon "Next" at bounding box center [281, 166] width 12 height 12
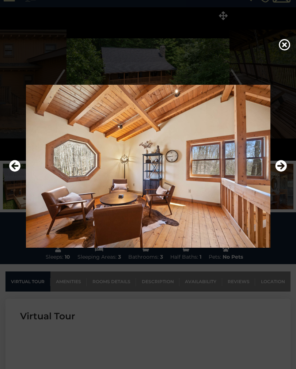
click at [282, 172] on icon "Next" at bounding box center [281, 166] width 12 height 12
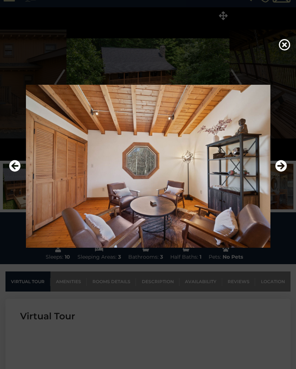
click at [280, 166] on icon "Next" at bounding box center [281, 166] width 12 height 12
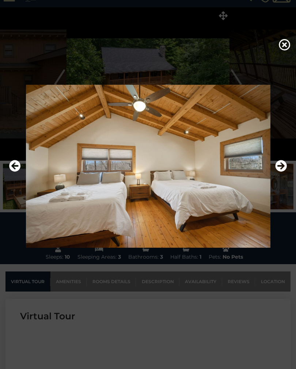
click at [275, 172] on icon "Next" at bounding box center [281, 166] width 12 height 12
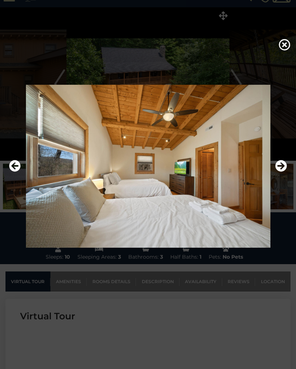
click at [275, 172] on icon "Next" at bounding box center [281, 166] width 12 height 12
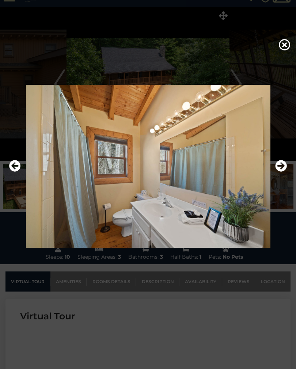
click at [275, 172] on icon "Next" at bounding box center [281, 166] width 12 height 12
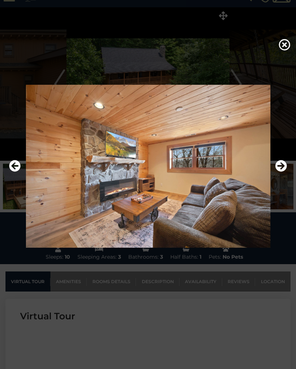
click at [274, 177] on img at bounding box center [147, 166] width 281 height 163
click at [275, 171] on icon "Next" at bounding box center [281, 166] width 12 height 12
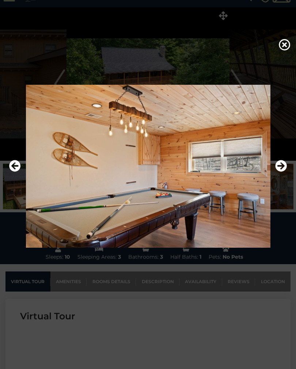
click at [279, 169] on icon "Next" at bounding box center [281, 166] width 12 height 12
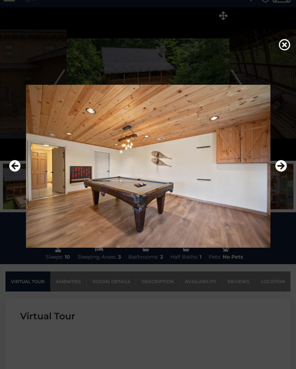
click at [281, 169] on icon "Next" at bounding box center [281, 166] width 12 height 12
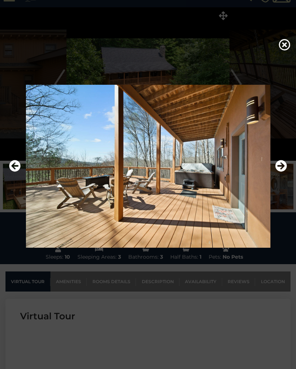
click at [280, 169] on icon "Next" at bounding box center [281, 166] width 12 height 12
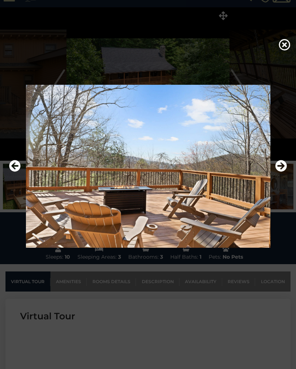
click at [283, 45] on icon at bounding box center [285, 45] width 12 height 12
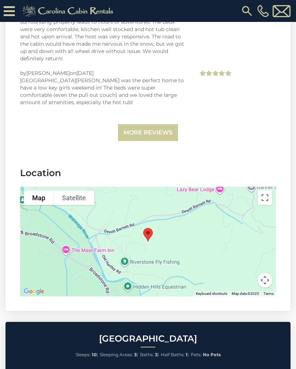
scroll to position [1962, 0]
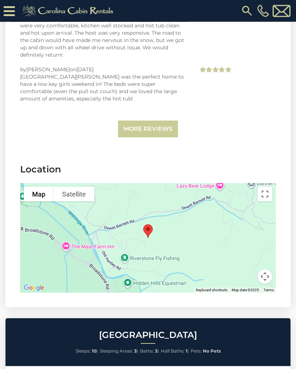
click at [262, 187] on button "Toggle fullscreen view" at bounding box center [264, 194] width 15 height 15
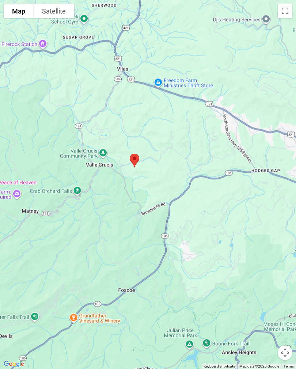
scroll to position [2014, 0]
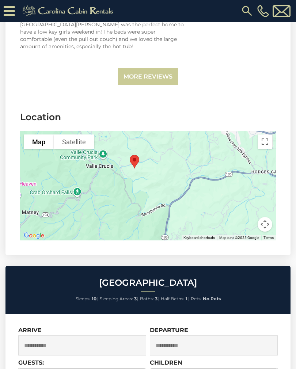
click at [165, 68] on link "More Reviews" at bounding box center [148, 76] width 60 height 17
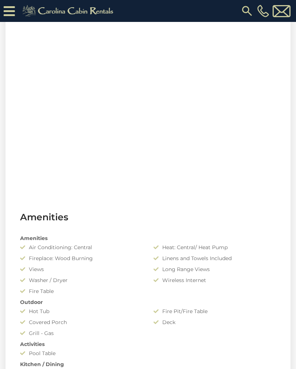
scroll to position [362, 0]
